Goal: Purchase product/service

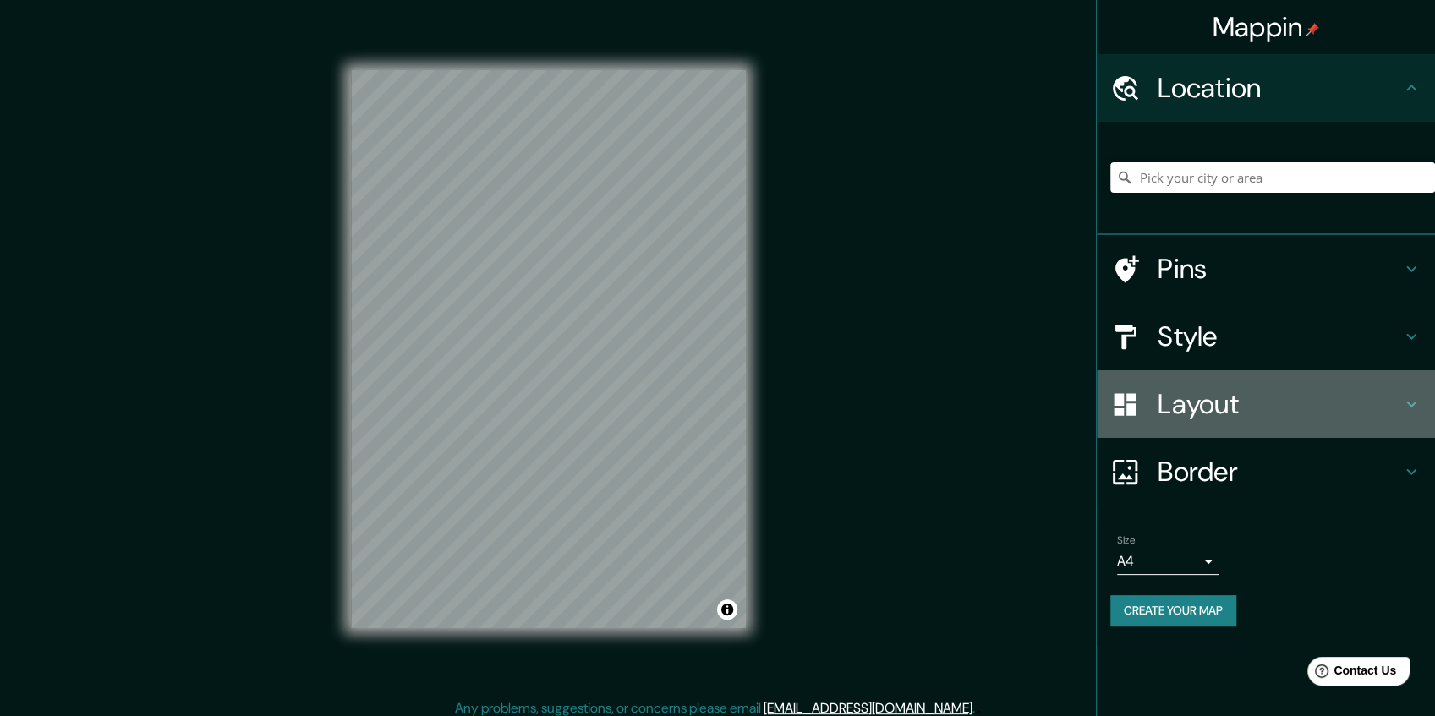
click at [1181, 400] on h4 "Layout" at bounding box center [1280, 404] width 244 height 34
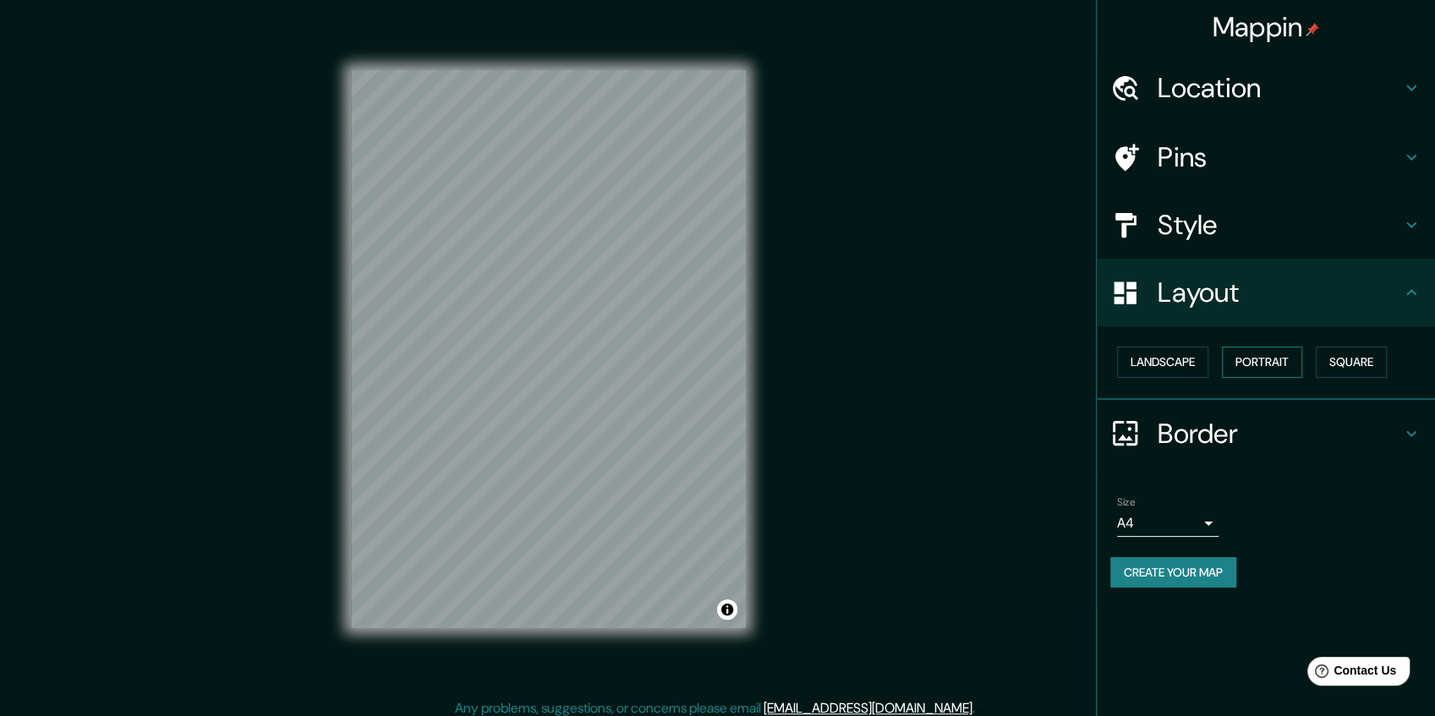
click at [1289, 365] on button "Portrait" at bounding box center [1262, 362] width 80 height 31
click at [1196, 365] on button "Landscape" at bounding box center [1162, 362] width 91 height 31
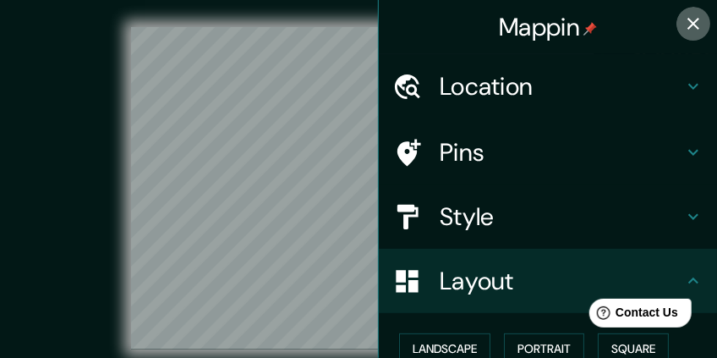
click at [684, 24] on icon "button" at bounding box center [693, 24] width 20 height 20
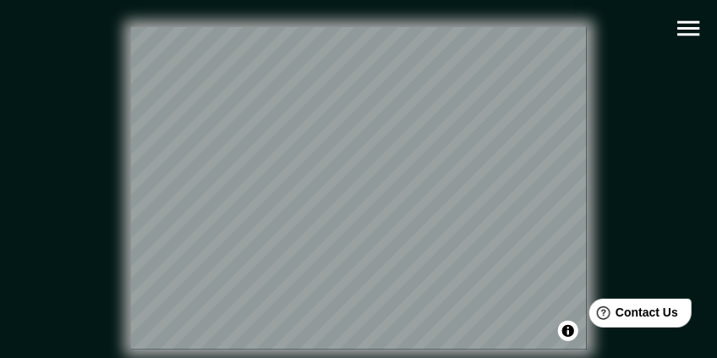
click at [688, 33] on icon "button" at bounding box center [688, 28] width 22 height 15
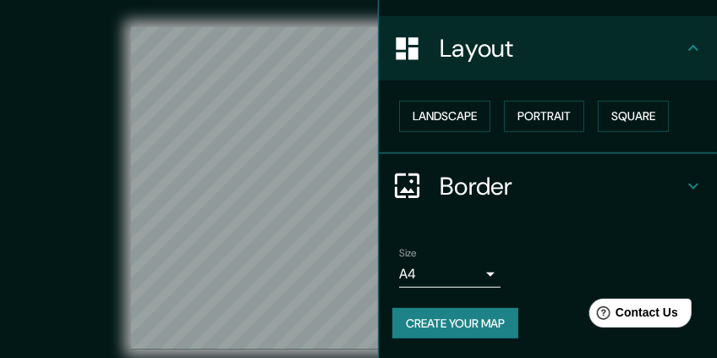
scroll to position [148, 0]
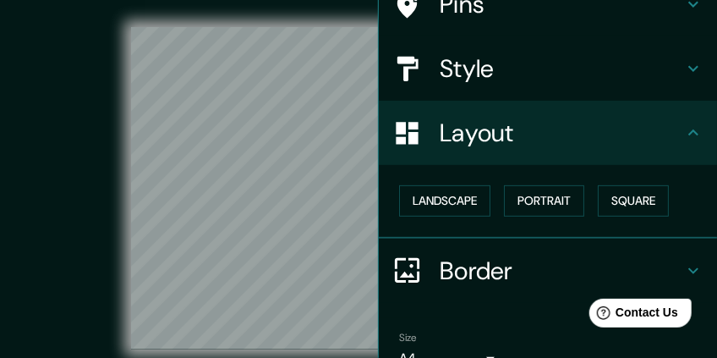
click at [481, 88] on div "Style" at bounding box center [548, 68] width 338 height 64
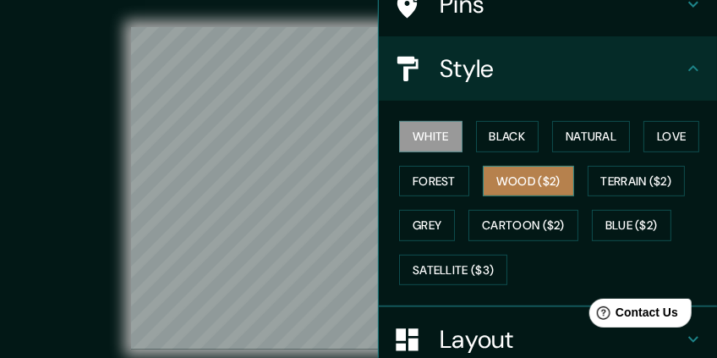
click at [531, 179] on button "Wood ($2)" at bounding box center [528, 181] width 91 height 31
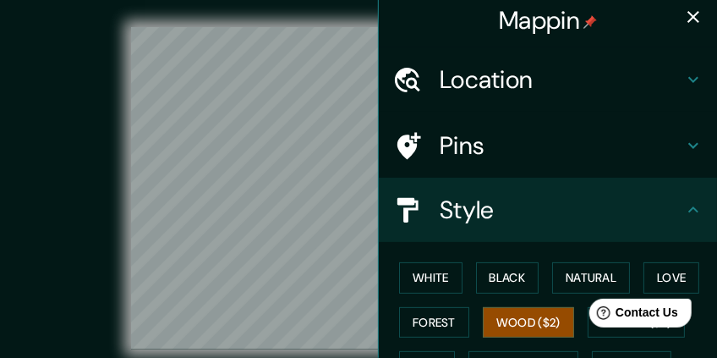
scroll to position [0, 0]
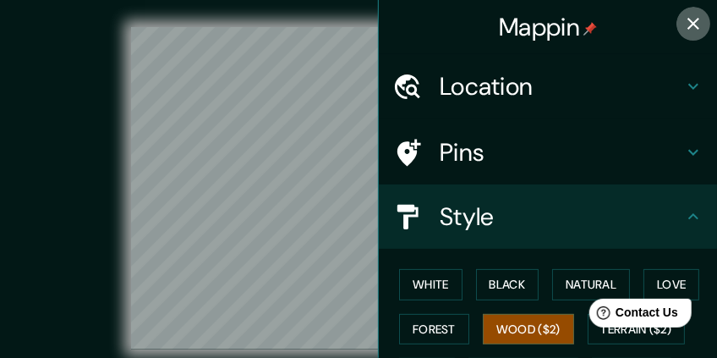
click at [677, 23] on button "button" at bounding box center [694, 24] width 34 height 34
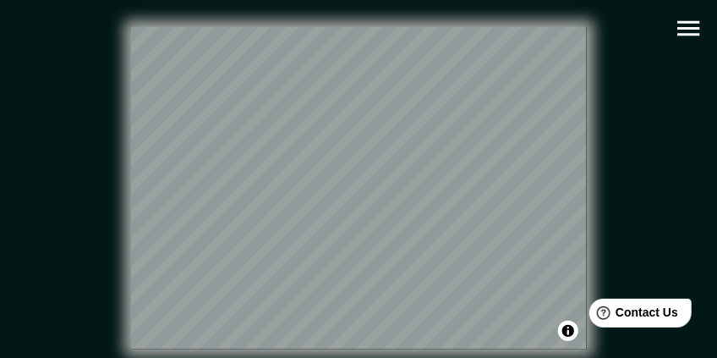
click at [348, 118] on div "© Mapbox © OpenStreetMap Improve this map" at bounding box center [358, 188] width 645 height 322
drag, startPoint x: 127, startPoint y: 254, endPoint x: 261, endPoint y: 364, distance: 173.7
click at [261, 358] on html "Mappin Location Pins Style White Black Natural Love Forest Wood ($2) Terrain ($…" at bounding box center [358, 179] width 717 height 358
click at [606, 156] on div "© Mapbox © OpenStreetMap Improve this map" at bounding box center [358, 188] width 645 height 322
click at [691, 32] on icon "button" at bounding box center [689, 29] width 30 height 30
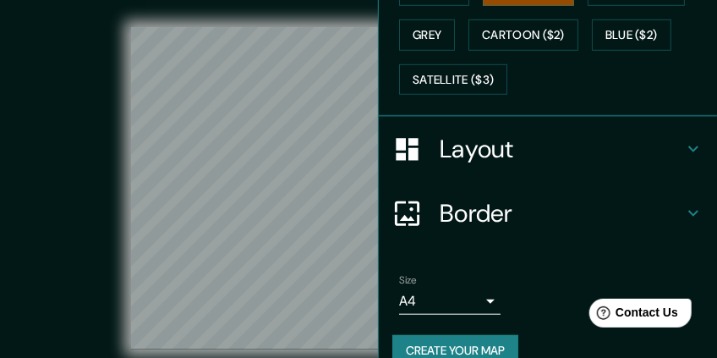
scroll to position [366, 0]
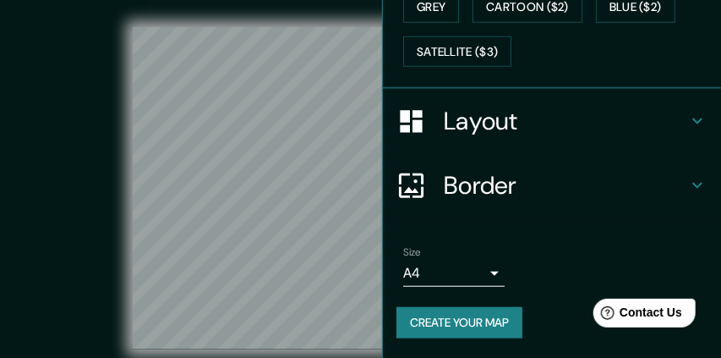
click at [420, 271] on body "Mappin Location Pins Style White Black Natural Love Forest Wood ($2) Terrain ($…" at bounding box center [360, 179] width 721 height 358
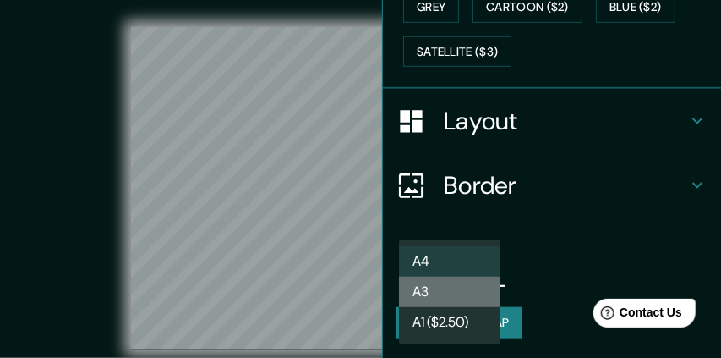
click at [458, 299] on li "A3" at bounding box center [449, 292] width 101 height 30
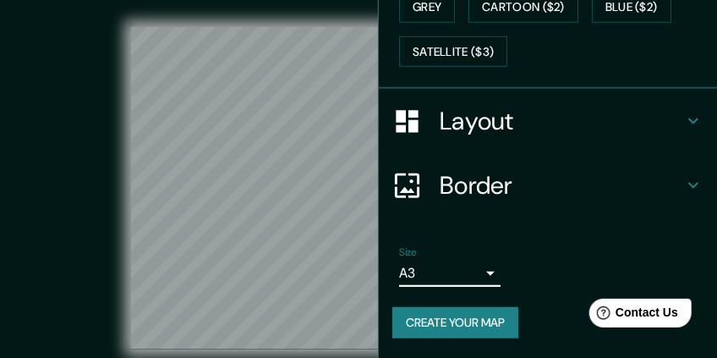
click at [475, 277] on body "Mappin Location Pins Style White Black Natural Love Forest Wood ($2) Terrain ($…" at bounding box center [358, 179] width 717 height 358
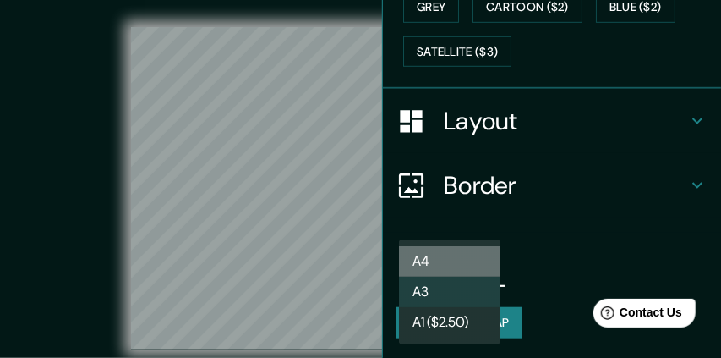
click at [439, 263] on li "A4" at bounding box center [449, 261] width 101 height 30
type input "single"
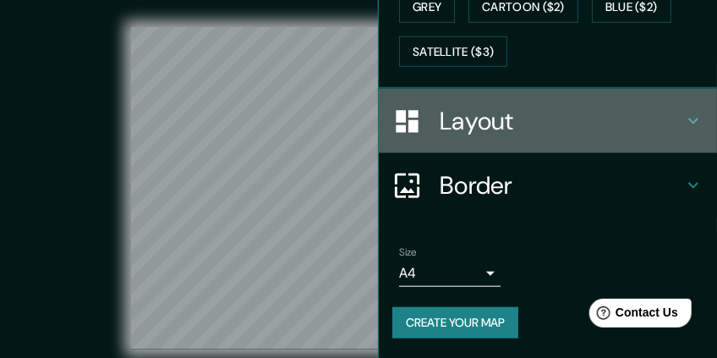
click at [448, 133] on h4 "Layout" at bounding box center [562, 121] width 244 height 30
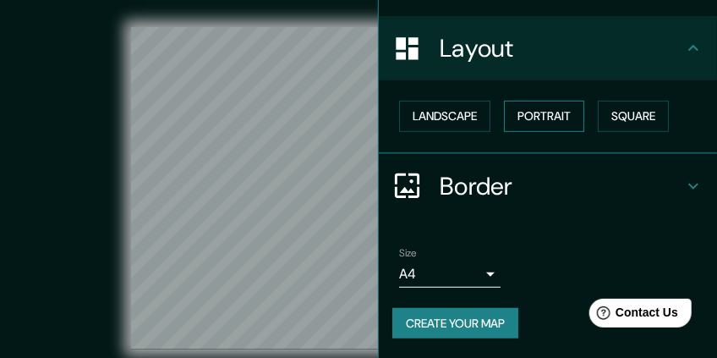
scroll to position [176, 0]
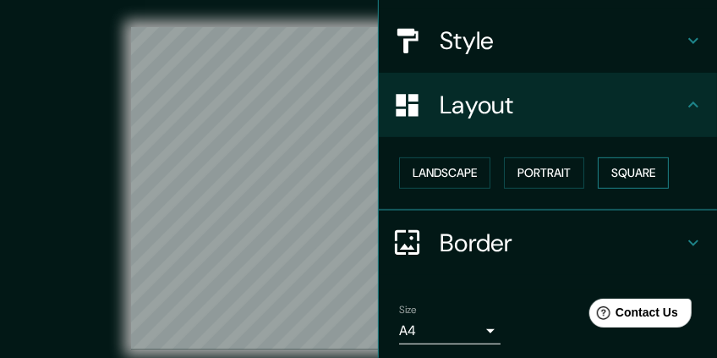
click at [624, 170] on button "Square" at bounding box center [633, 172] width 71 height 31
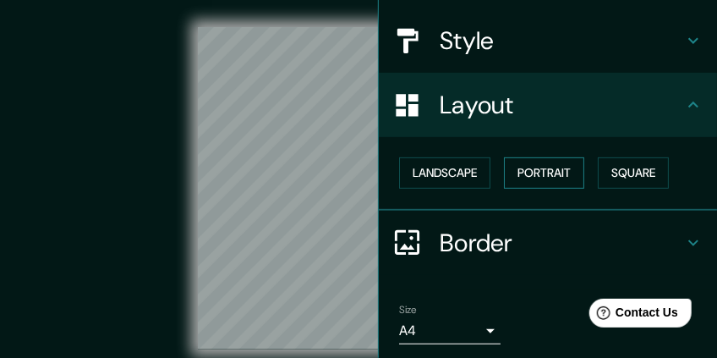
click at [556, 173] on button "Portrait" at bounding box center [544, 172] width 80 height 31
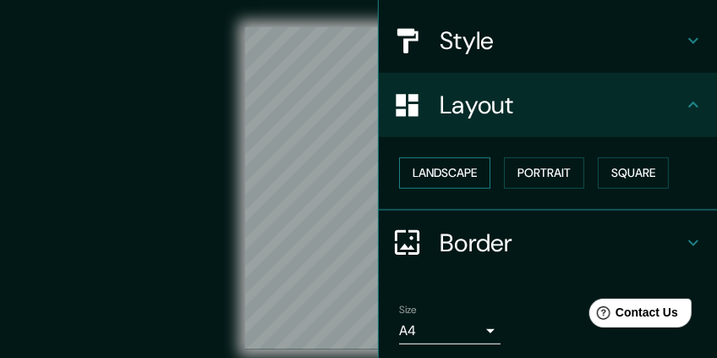
click at [458, 174] on button "Landscape" at bounding box center [444, 172] width 91 height 31
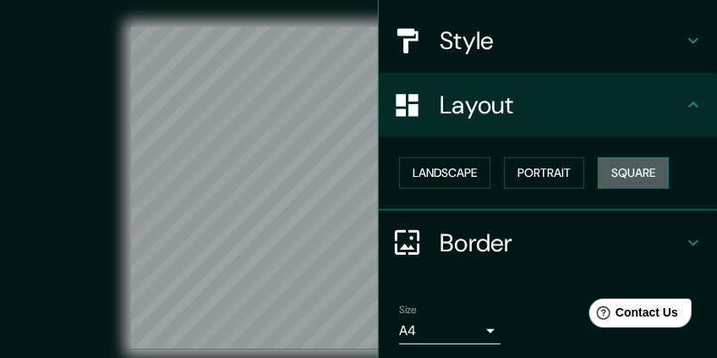
click at [615, 170] on button "Square" at bounding box center [633, 172] width 71 height 31
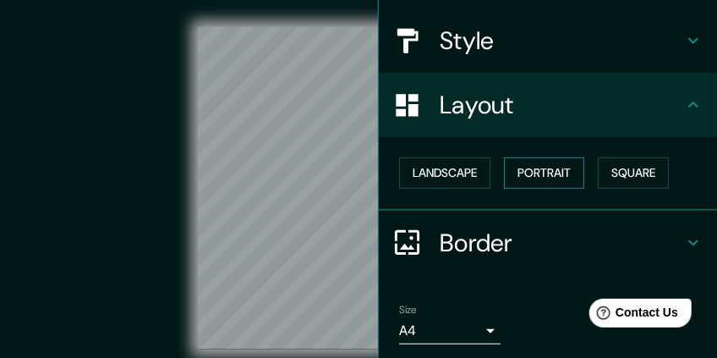
click at [551, 167] on button "Portrait" at bounding box center [544, 172] width 80 height 31
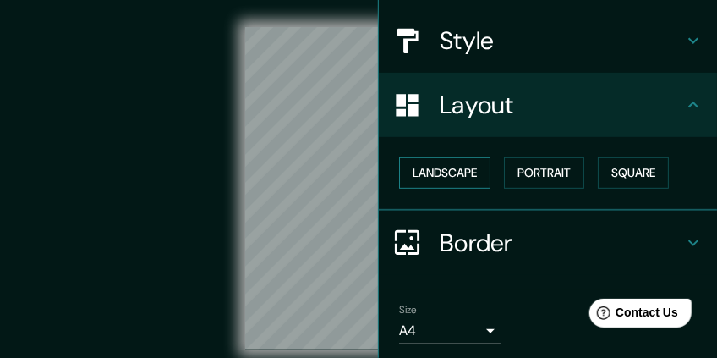
click at [443, 178] on button "Landscape" at bounding box center [444, 172] width 91 height 31
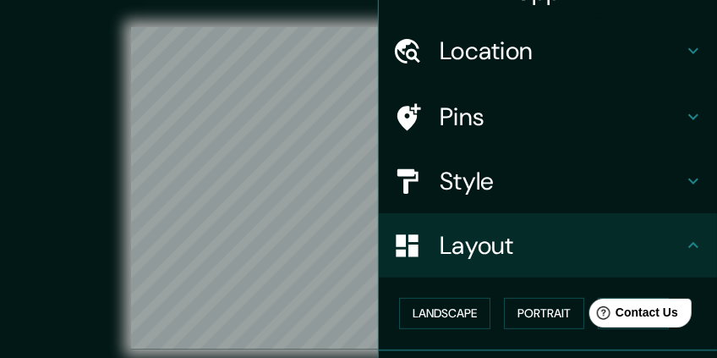
scroll to position [7, 0]
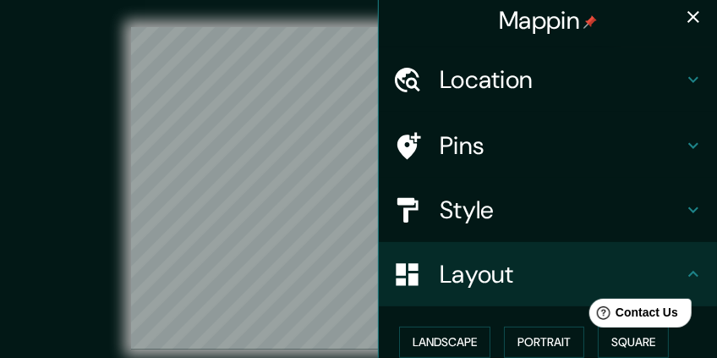
click at [692, 19] on icon "button" at bounding box center [694, 17] width 12 height 12
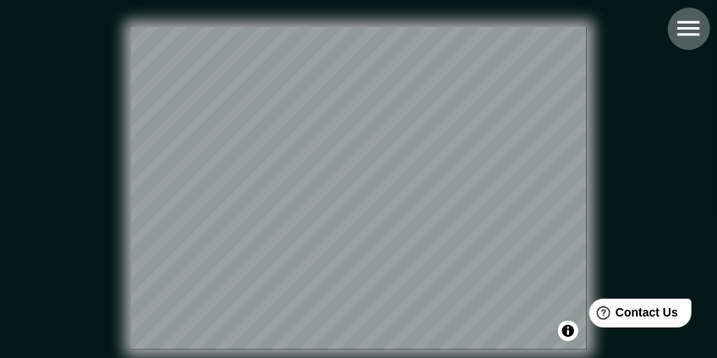
click at [680, 30] on icon "button" at bounding box center [689, 29] width 30 height 30
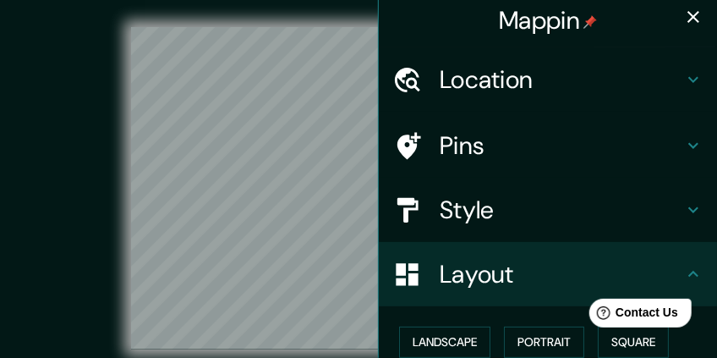
scroll to position [120, 0]
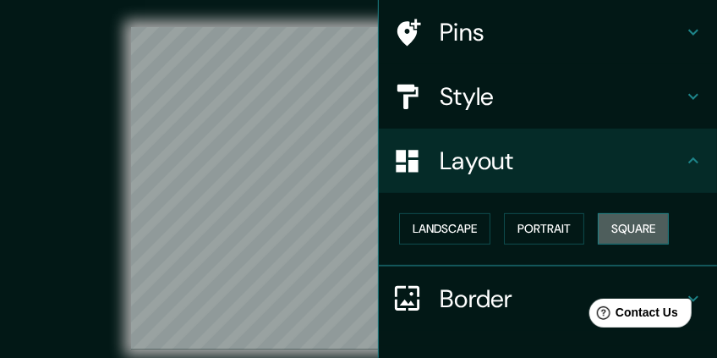
click at [622, 230] on button "Square" at bounding box center [633, 228] width 71 height 31
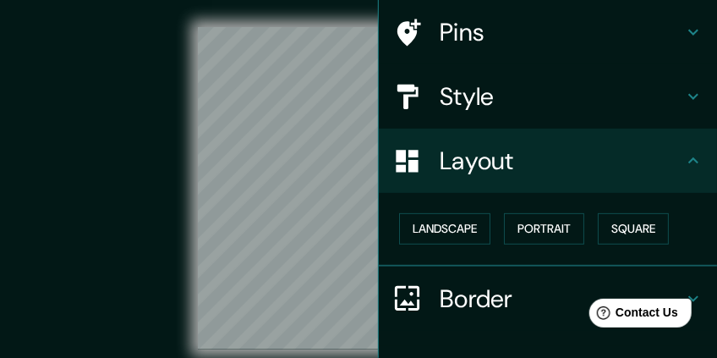
scroll to position [7, 0]
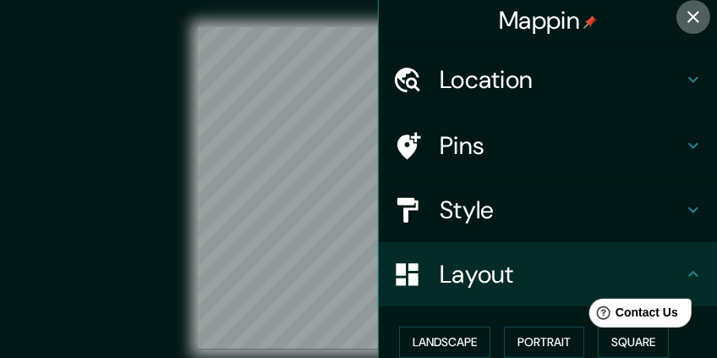
click at [688, 14] on icon "button" at bounding box center [694, 17] width 12 height 12
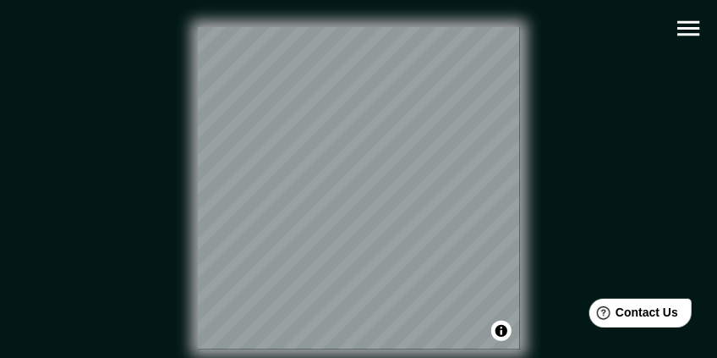
click at [683, 21] on icon "button" at bounding box center [688, 28] width 22 height 15
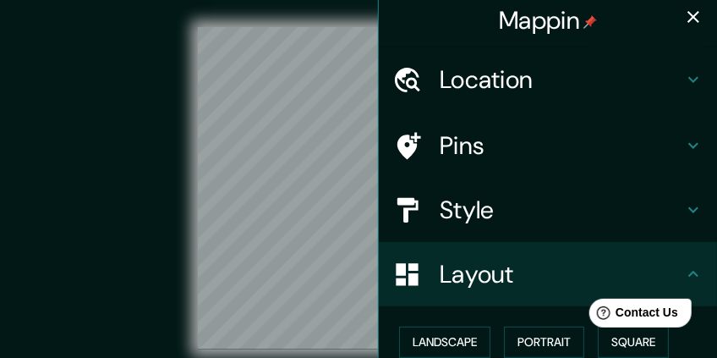
scroll to position [63, 0]
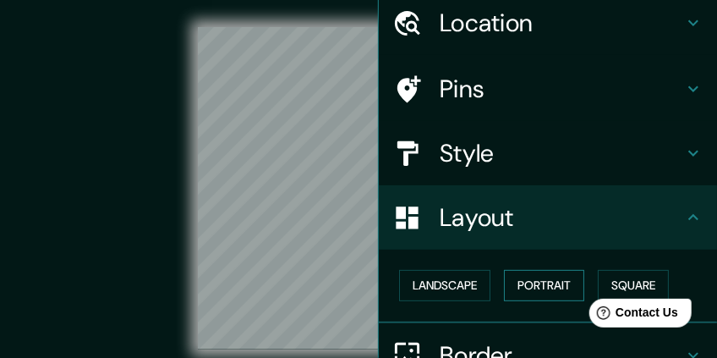
click at [538, 288] on button "Portrait" at bounding box center [544, 285] width 80 height 31
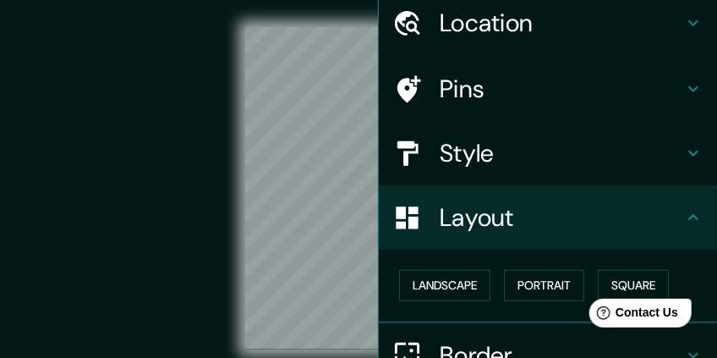
scroll to position [0, 0]
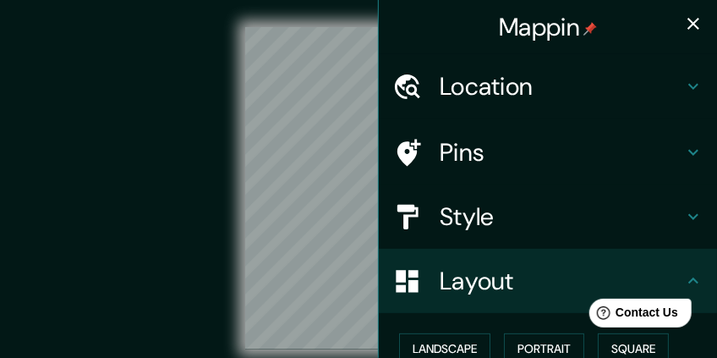
click at [693, 16] on icon "button" at bounding box center [693, 24] width 20 height 20
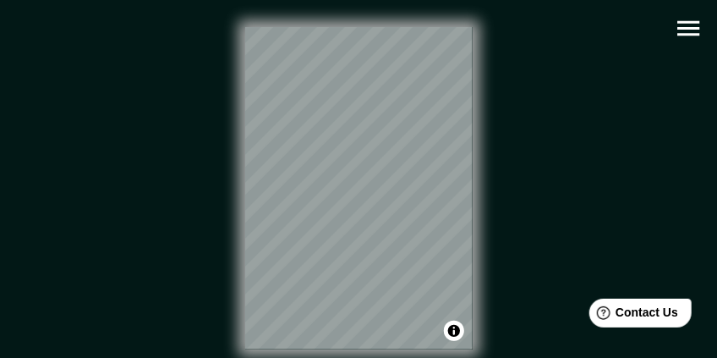
click at [690, 29] on icon "button" at bounding box center [688, 28] width 22 height 15
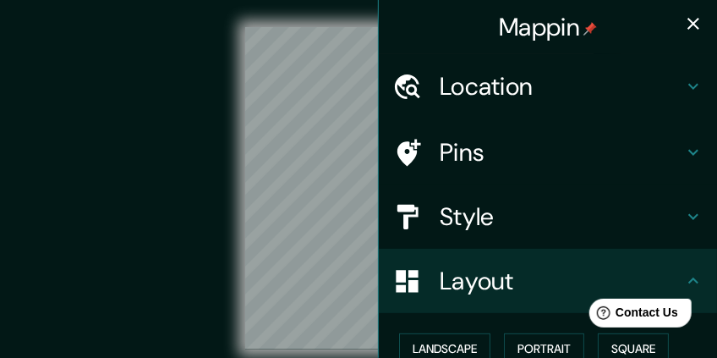
scroll to position [28, 0]
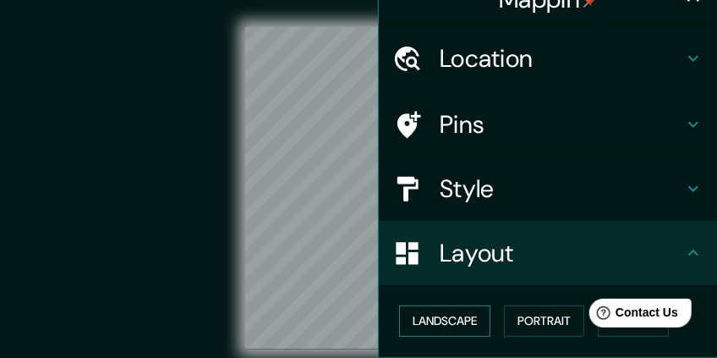
click at [452, 313] on button "Landscape" at bounding box center [444, 320] width 91 height 31
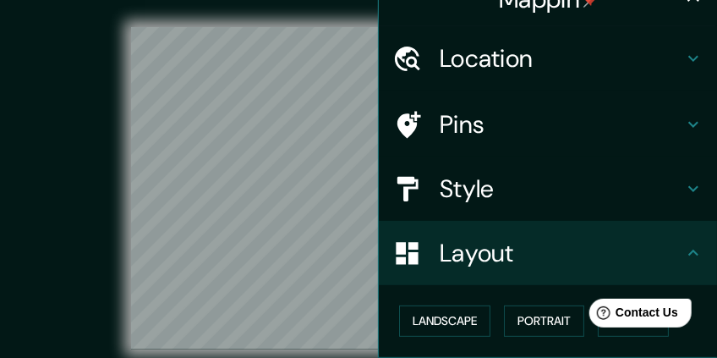
scroll to position [0, 0]
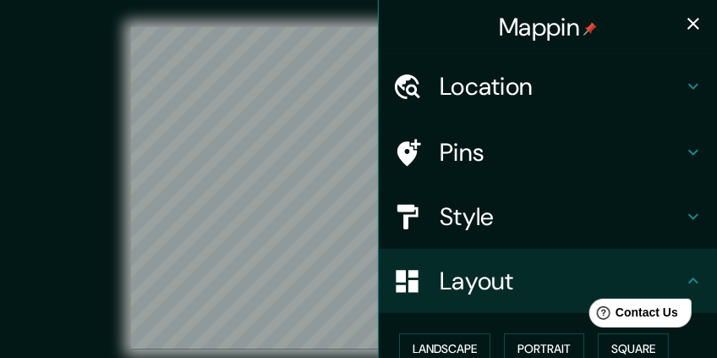
click at [689, 16] on icon "button" at bounding box center [693, 24] width 20 height 20
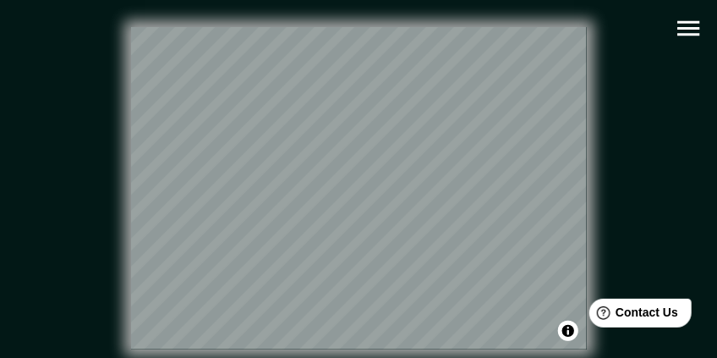
click at [327, 19] on div "© Mapbox © OpenStreetMap Improve this map" at bounding box center [357, 188] width 699 height 376
click at [681, 32] on icon "button" at bounding box center [689, 29] width 30 height 30
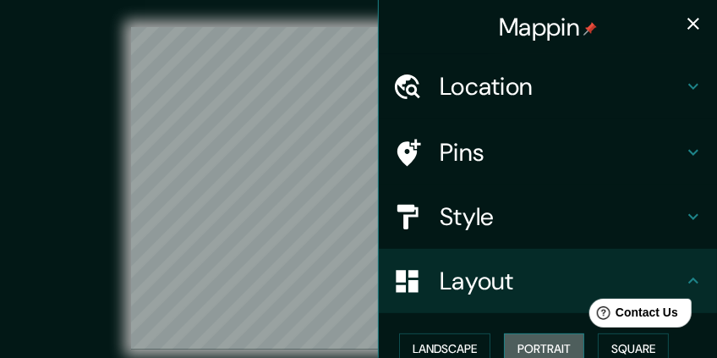
click at [530, 339] on button "Portrait" at bounding box center [544, 348] width 80 height 31
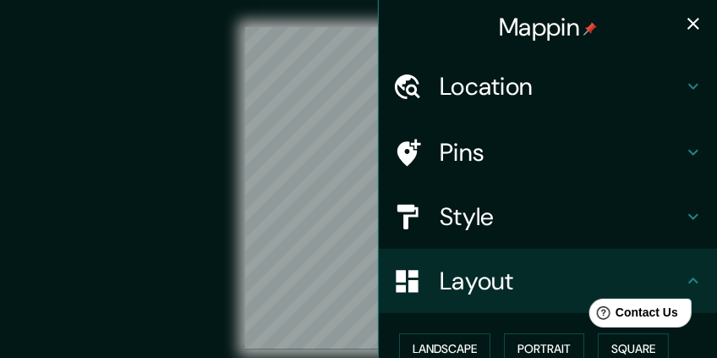
click at [686, 23] on icon "button" at bounding box center [693, 24] width 20 height 20
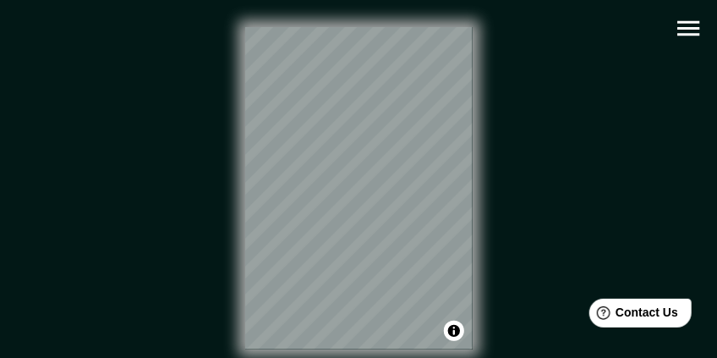
click at [690, 37] on icon "button" at bounding box center [689, 29] width 30 height 30
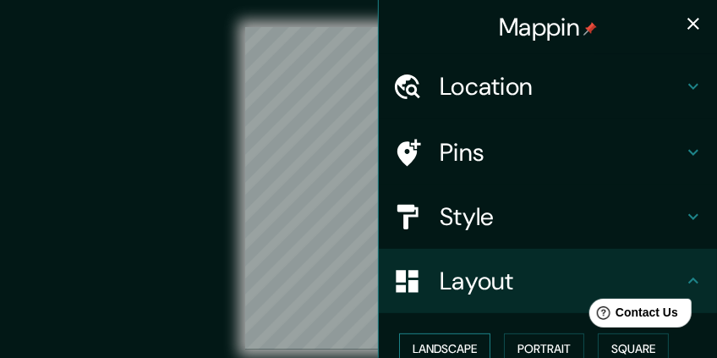
click at [465, 345] on button "Landscape" at bounding box center [444, 348] width 91 height 31
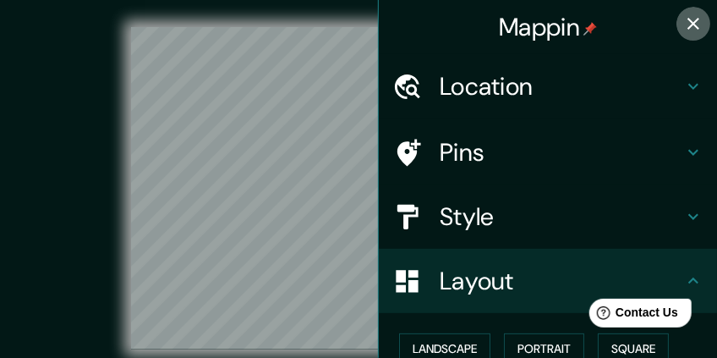
click at [688, 23] on icon "button" at bounding box center [694, 24] width 12 height 12
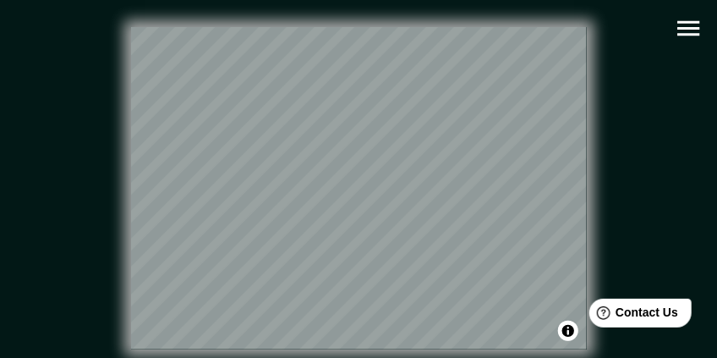
click at [613, 164] on div "© Mapbox © OpenStreetMap Improve this map" at bounding box center [358, 188] width 645 height 322
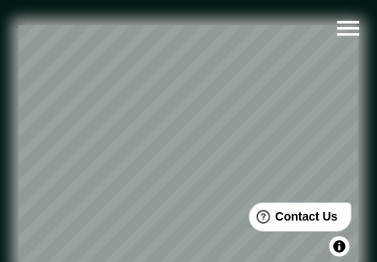
click at [212, 22] on div "© Mapbox © OpenStreetMap Improve this map" at bounding box center [188, 145] width 393 height 290
click at [358, 96] on div "© Mapbox © OpenStreetMap Improve this map" at bounding box center [188, 145] width 339 height 236
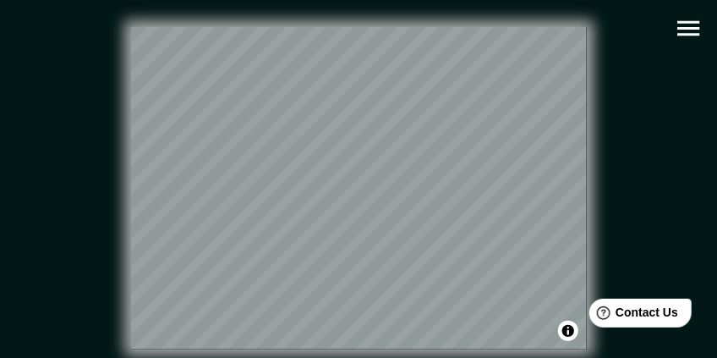
click at [79, 89] on div "© Mapbox © OpenStreetMap Improve this map" at bounding box center [358, 188] width 645 height 322
click at [203, 354] on div "© Mapbox © OpenStreetMap Improve this map" at bounding box center [357, 188] width 699 height 376
click at [383, 14] on div "© Mapbox © OpenStreetMap Improve this map" at bounding box center [357, 188] width 699 height 376
